Goal: Check status: Check status

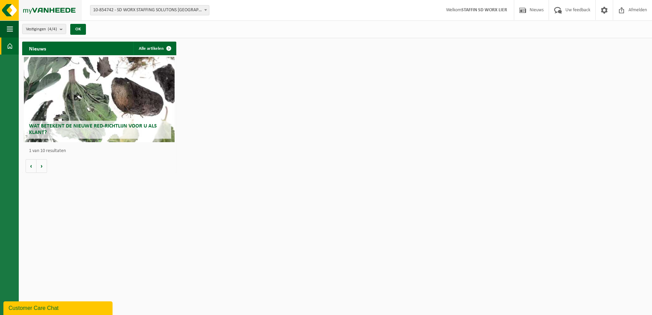
drag, startPoint x: 40, startPoint y: 11, endPoint x: 44, endPoint y: 11, distance: 3.5
click at [40, 11] on img at bounding box center [41, 10] width 82 height 20
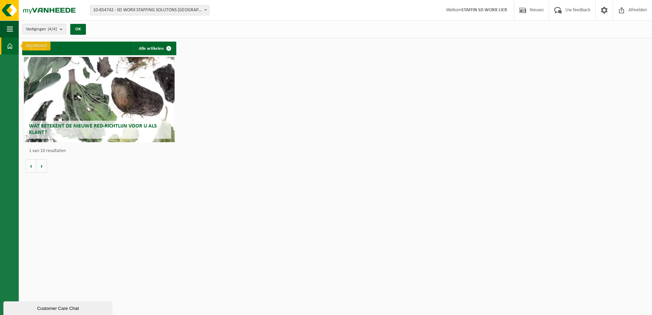
click at [14, 40] on link "Dashboard" at bounding box center [9, 46] width 19 height 17
click at [48, 167] on div "Wat betekent de nieuwe RED-richtlijn voor u als klant? Market update Market upd…" at bounding box center [99, 114] width 154 height 118
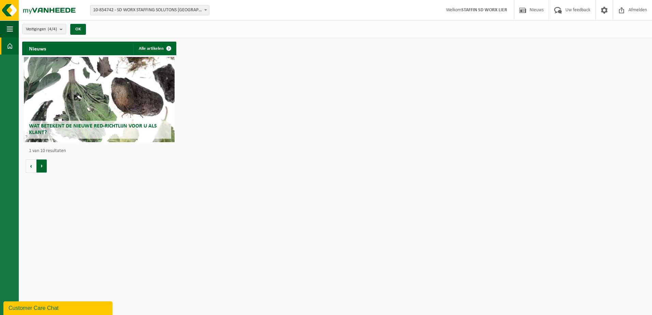
click at [43, 166] on button "Volgende" at bounding box center [41, 166] width 11 height 14
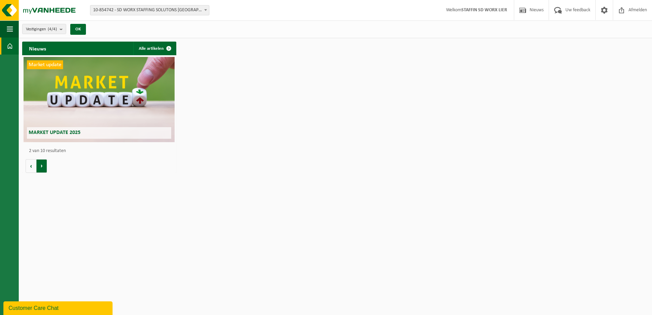
click at [43, 166] on button "Volgende" at bounding box center [41, 166] width 11 height 14
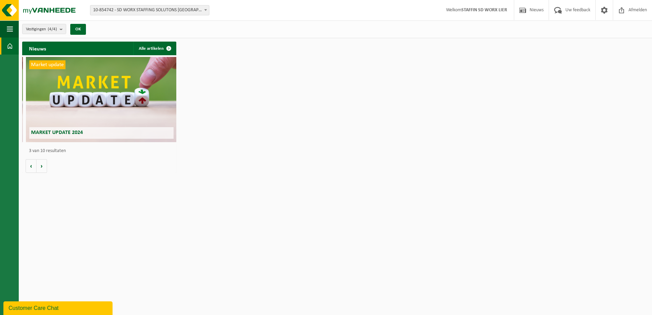
scroll to position [0, 308]
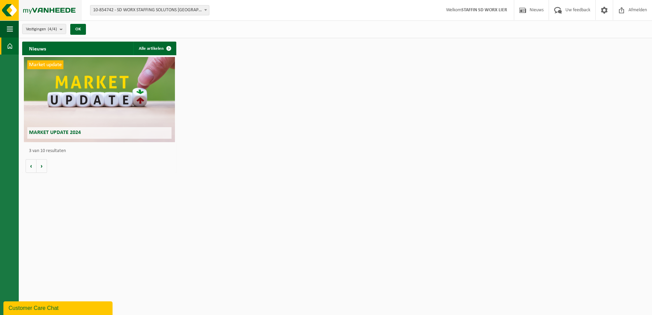
click at [13, 14] on img at bounding box center [41, 10] width 82 height 20
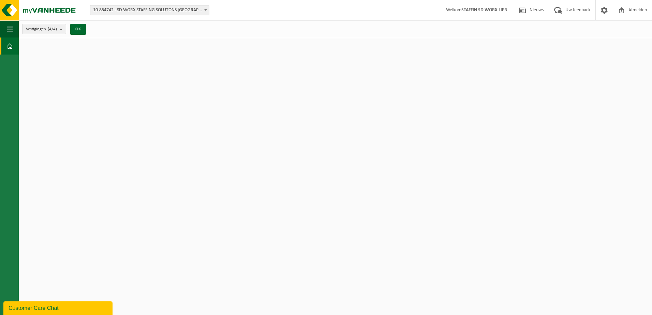
click at [161, 9] on span "10-854742 - SD WORX STAFFING SOLUTONS [GEOGRAPHIC_DATA] - [GEOGRAPHIC_DATA]" at bounding box center [149, 10] width 119 height 10
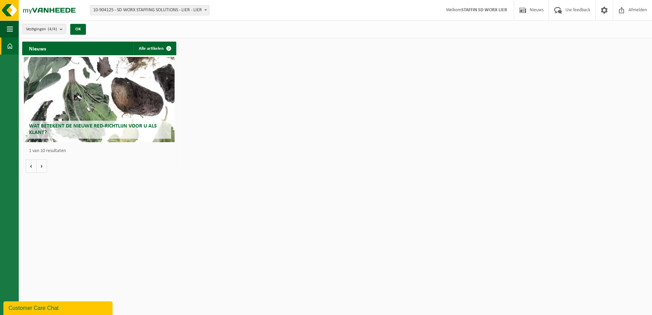
select select "121561"
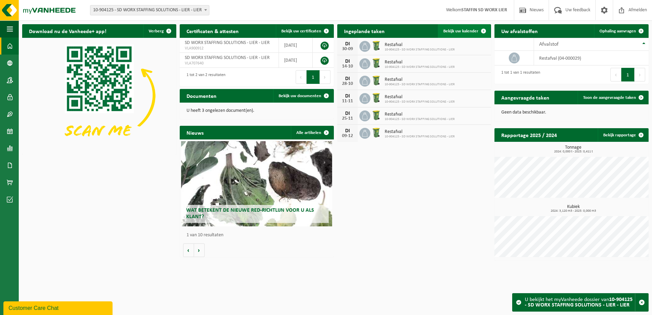
click at [459, 32] on span "Bekijk uw kalender" at bounding box center [460, 31] width 35 height 4
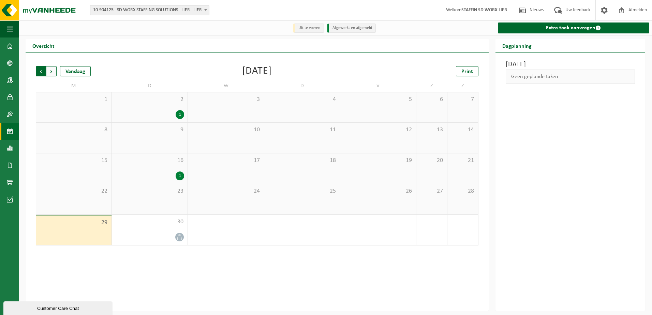
click at [54, 73] on span "Volgende" at bounding box center [51, 71] width 10 height 10
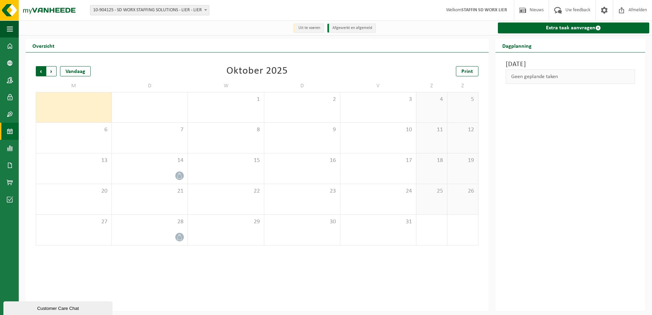
click at [53, 72] on span "Volgende" at bounding box center [51, 71] width 10 height 10
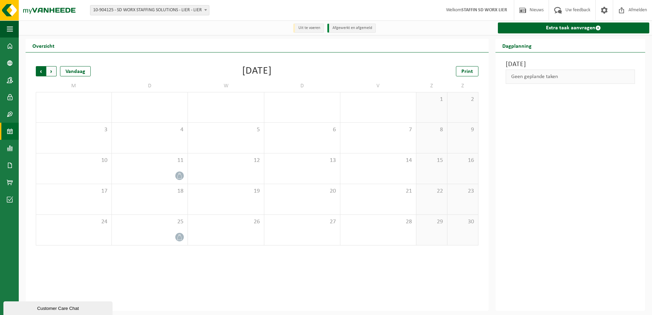
click at [53, 72] on span "Volgende" at bounding box center [51, 71] width 10 height 10
